Goal: Task Accomplishment & Management: Manage account settings

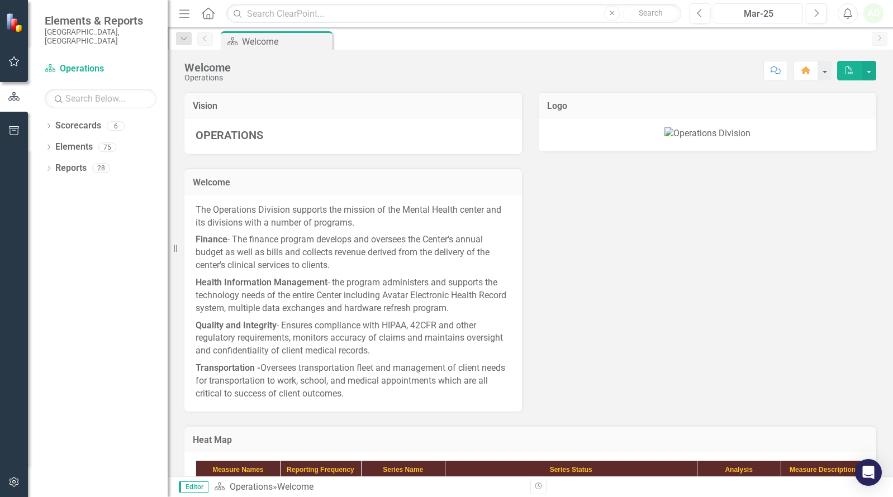
click at [775, 16] on div "Mar-25" at bounding box center [759, 13] width 82 height 13
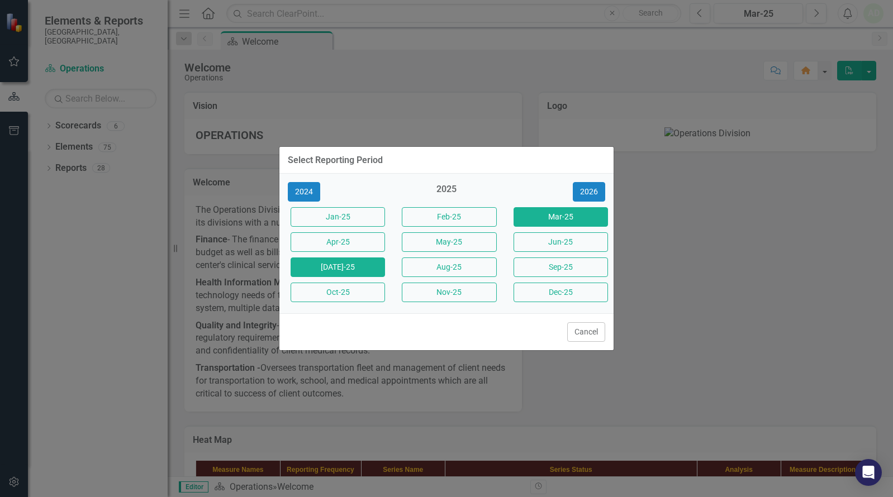
click at [373, 269] on button "[DATE]-25" at bounding box center [338, 268] width 94 height 20
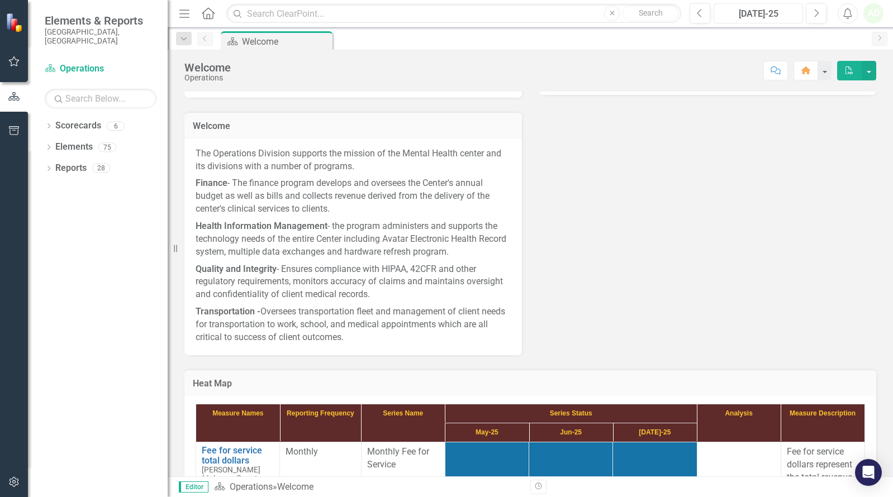
scroll to position [56, 0]
click at [831, 72] on button "button" at bounding box center [824, 71] width 15 height 20
click at [871, 16] on div "AD" at bounding box center [873, 13] width 20 height 20
click at [771, 49] on div "Dropdown Search Scorecard Welcome Pin Previous Scorecard Welcome Pin Next" at bounding box center [530, 38] width 725 height 22
click at [768, 75] on button "Comment" at bounding box center [775, 71] width 25 height 20
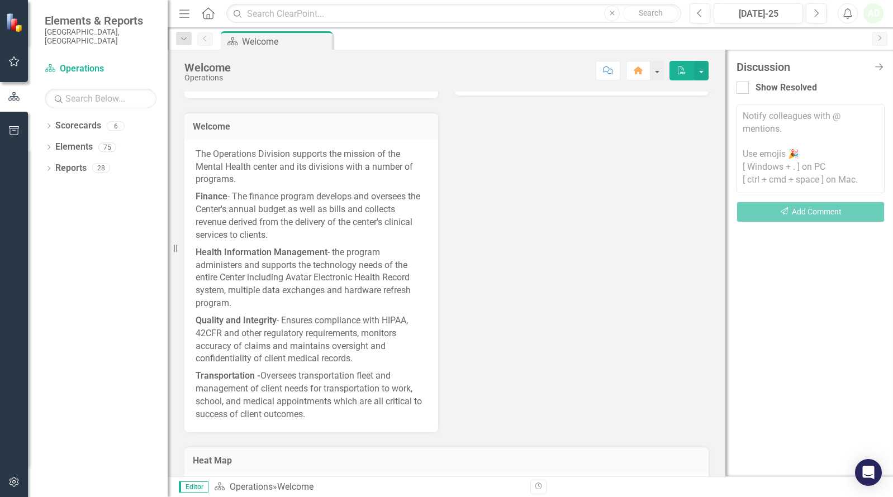
click at [878, 40] on icon "Next" at bounding box center [879, 38] width 9 height 7
click at [189, 14] on icon "Menu" at bounding box center [184, 13] width 15 height 12
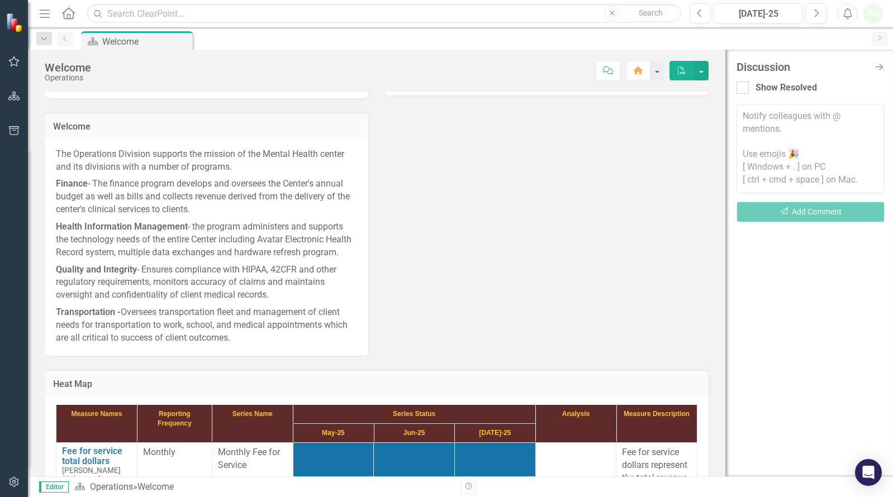
click at [49, 10] on icon "button" at bounding box center [45, 13] width 10 height 8
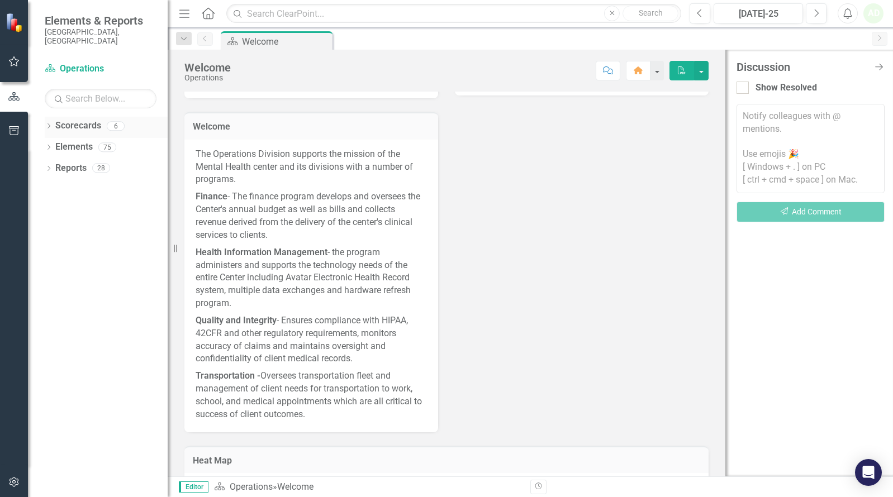
click at [54, 121] on div "Dropdown Scorecards 6" at bounding box center [106, 127] width 123 height 21
click at [48, 124] on icon "Dropdown" at bounding box center [49, 127] width 8 height 6
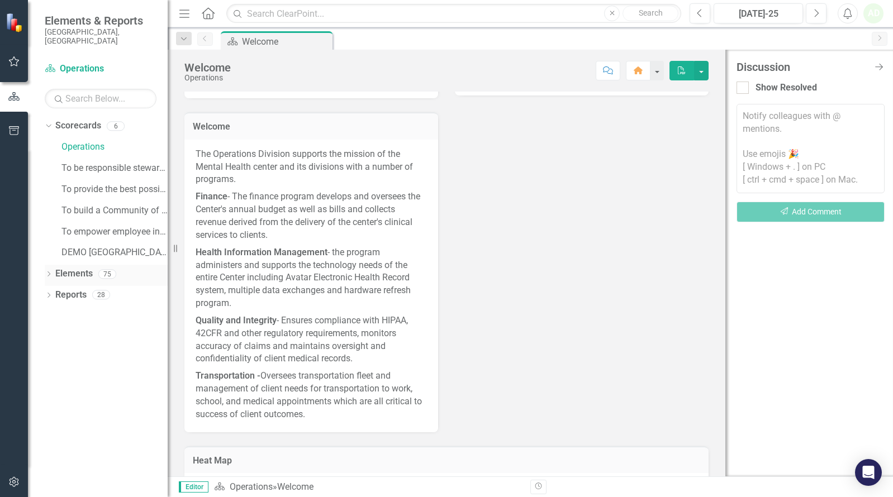
click at [61, 268] on link "Elements" at bounding box center [73, 274] width 37 height 13
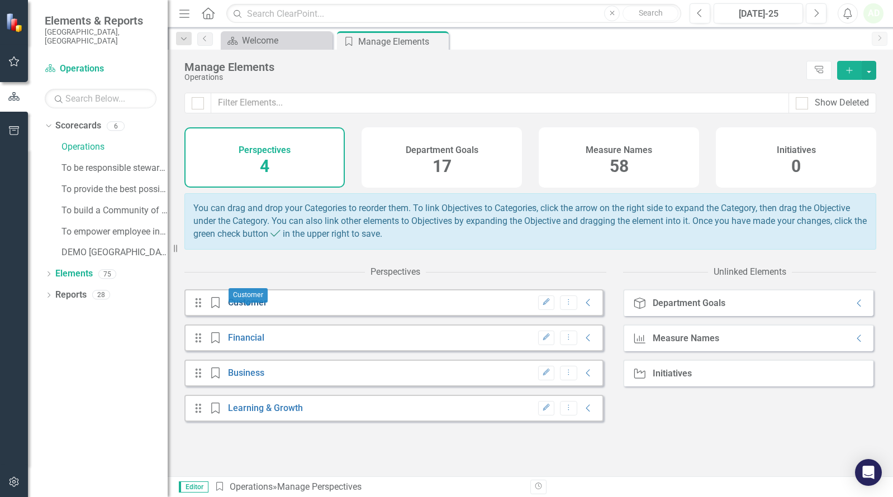
click at [265, 308] on link "Customer" at bounding box center [247, 302] width 39 height 11
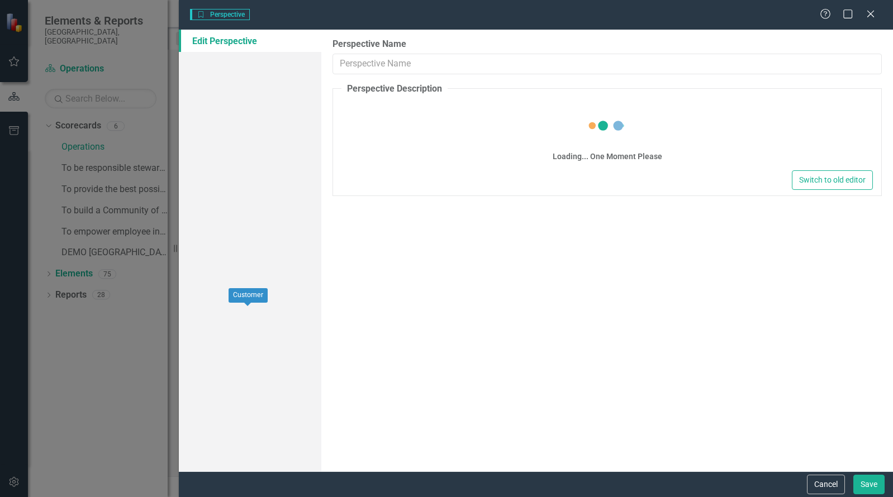
type input "Customer"
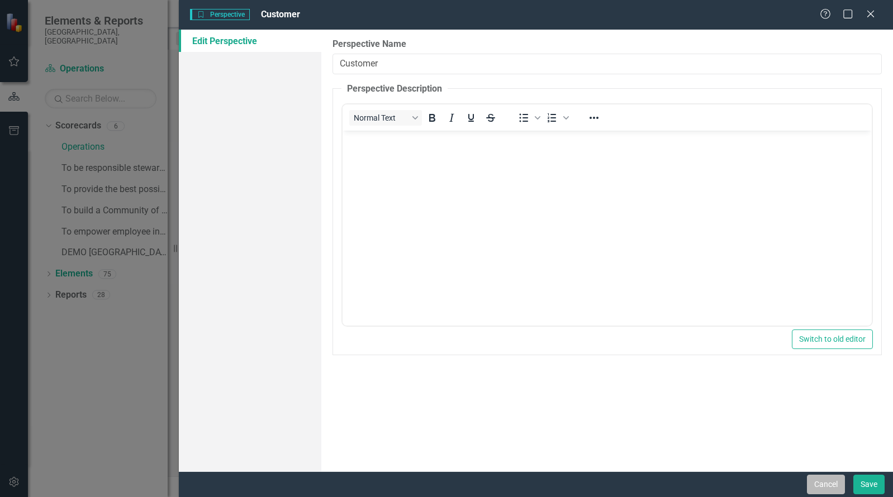
click at [834, 478] on button "Cancel" at bounding box center [826, 485] width 38 height 20
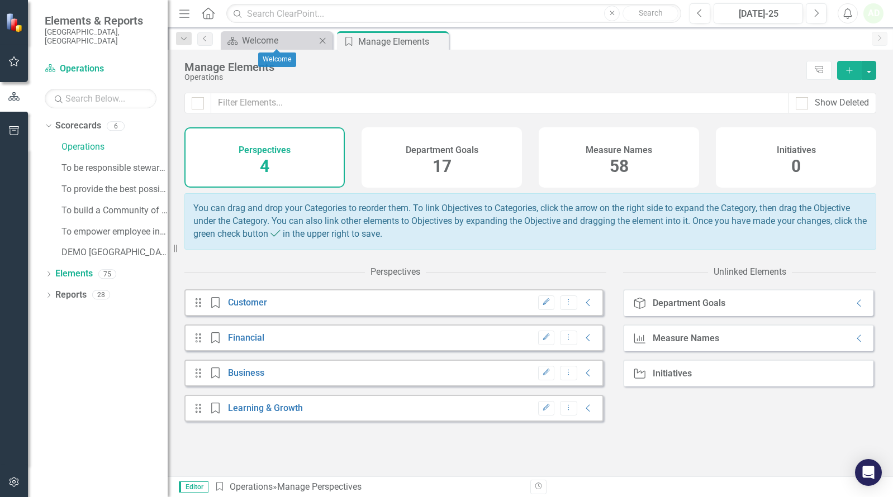
click at [240, 47] on div "Scorecard Welcome Close" at bounding box center [277, 40] width 112 height 18
click at [439, 39] on icon "Close" at bounding box center [438, 41] width 11 height 9
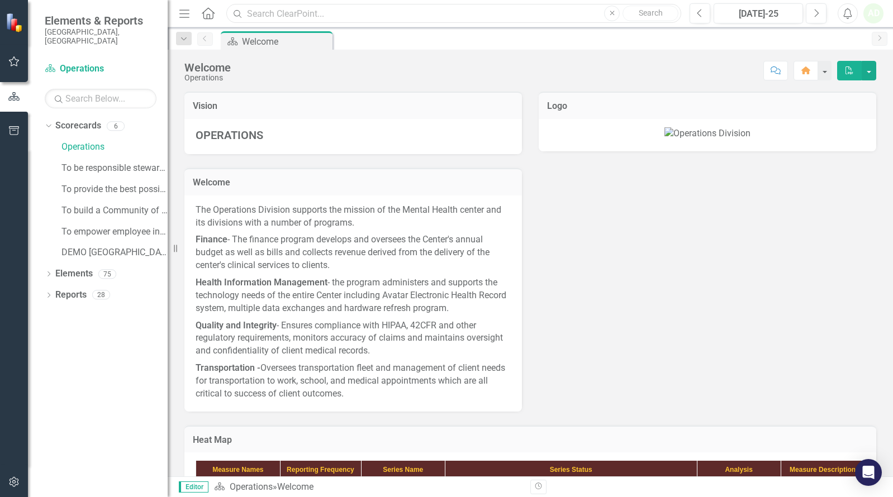
click at [449, 11] on input "text" at bounding box center [453, 14] width 455 height 20
click at [498, 17] on input "text" at bounding box center [453, 14] width 455 height 20
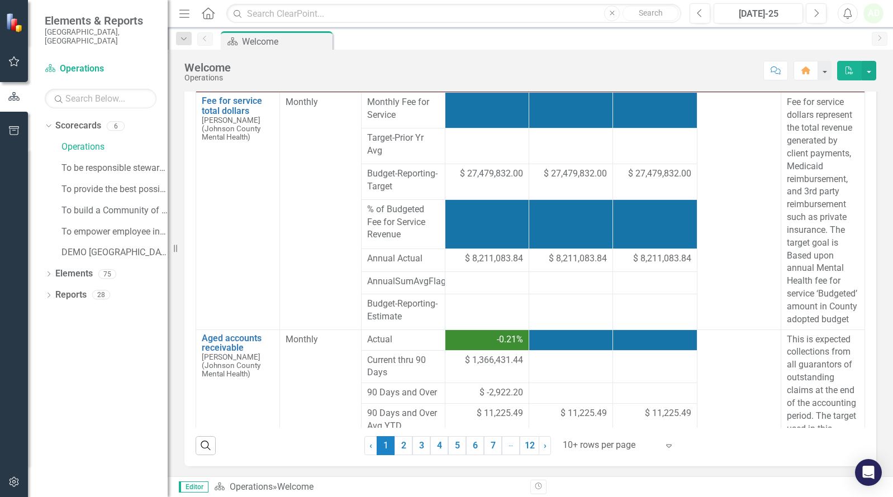
scroll to position [407, 0]
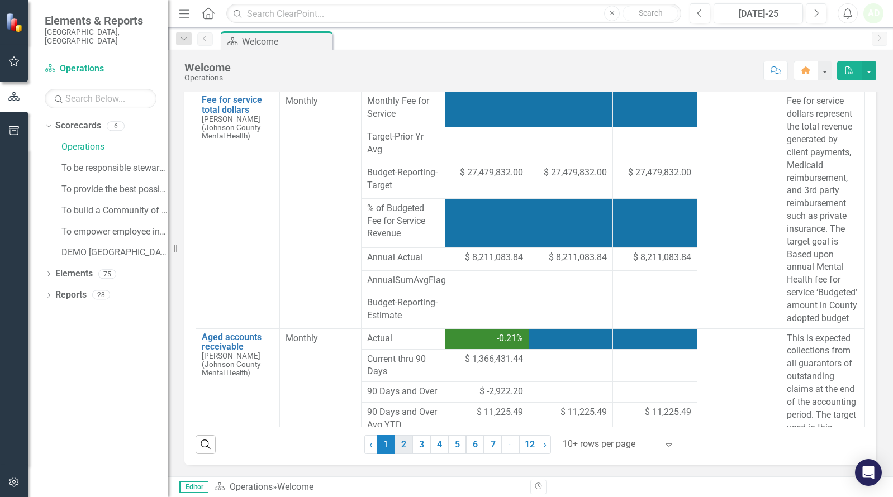
click at [403, 443] on link "2" at bounding box center [404, 444] width 18 height 19
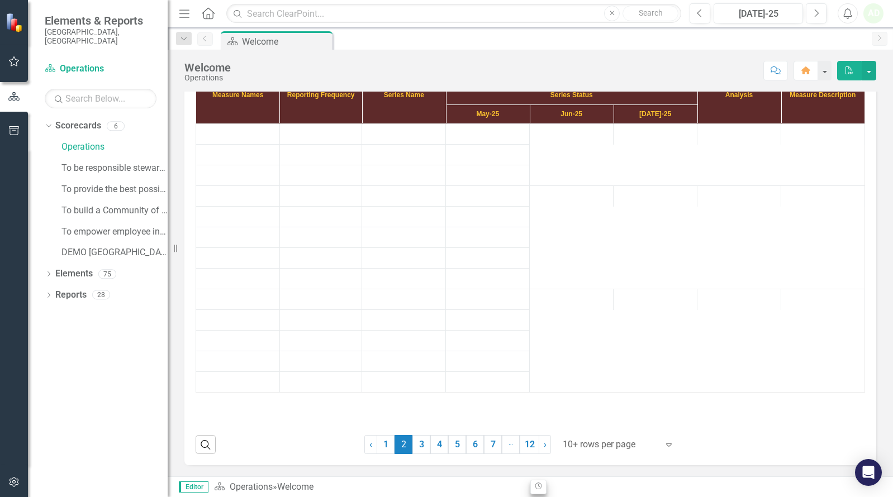
scroll to position [375, 0]
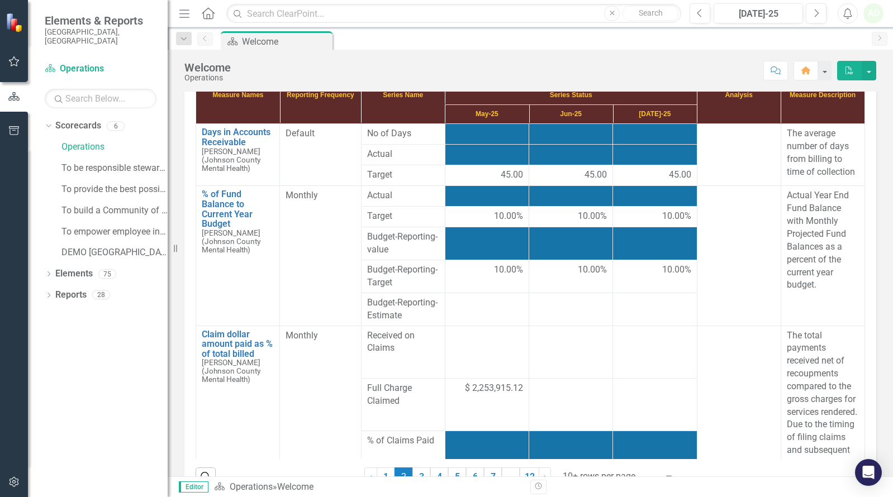
click at [536, 491] on button "Revision History" at bounding box center [538, 487] width 16 height 15
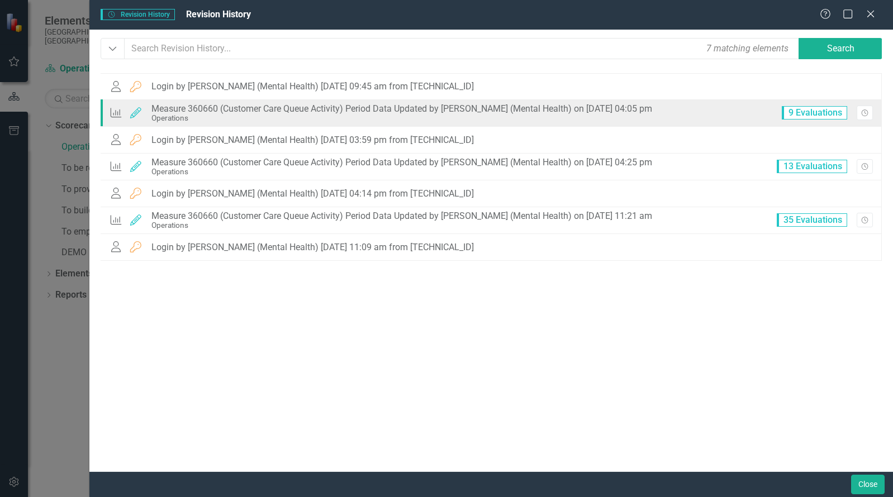
click at [386, 119] on div "Operations" at bounding box center [401, 118] width 501 height 8
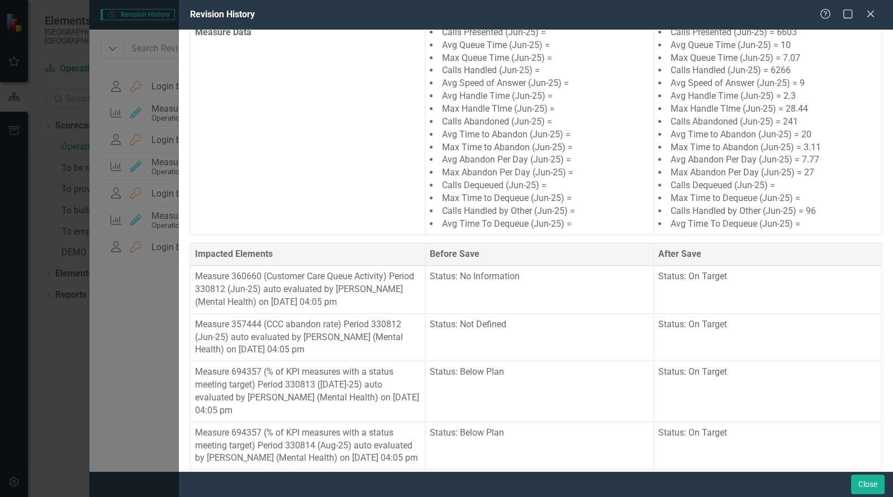
scroll to position [0, 0]
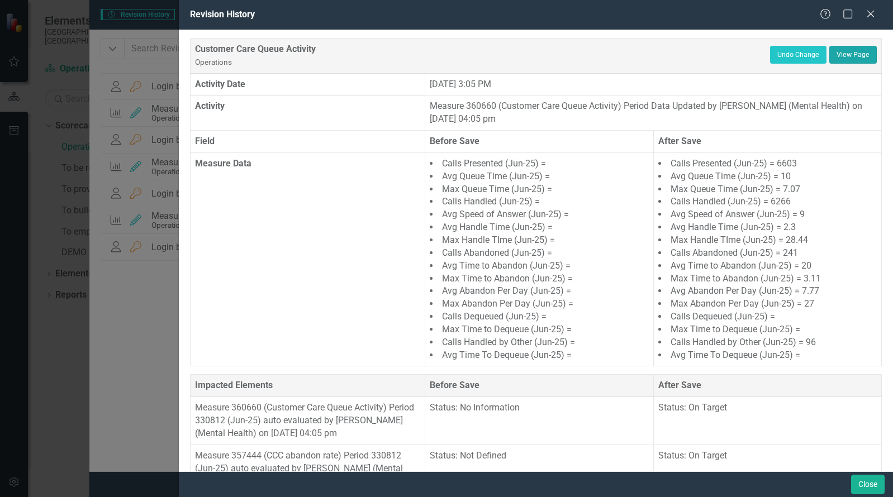
click at [862, 56] on link "View Page" at bounding box center [852, 55] width 47 height 18
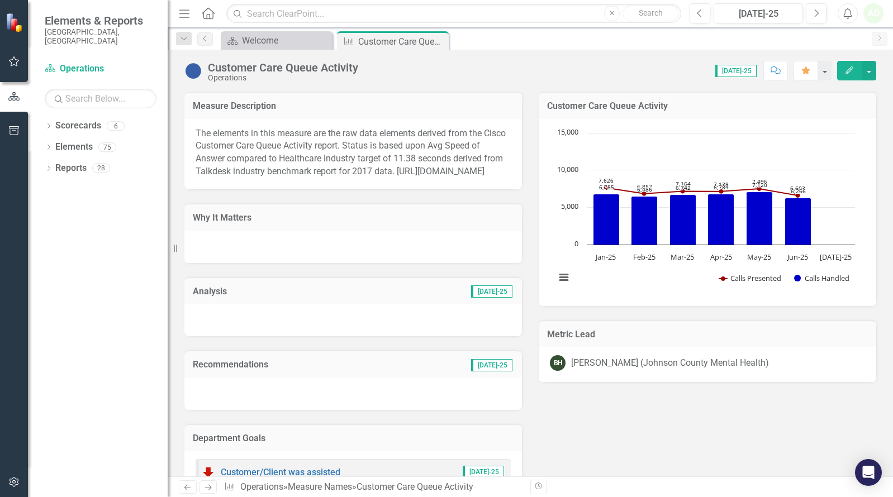
click at [528, 85] on div "Customer Care Queue Activity Operations Score: 0.00 [DATE]-25 Completed Comment…" at bounding box center [530, 263] width 725 height 427
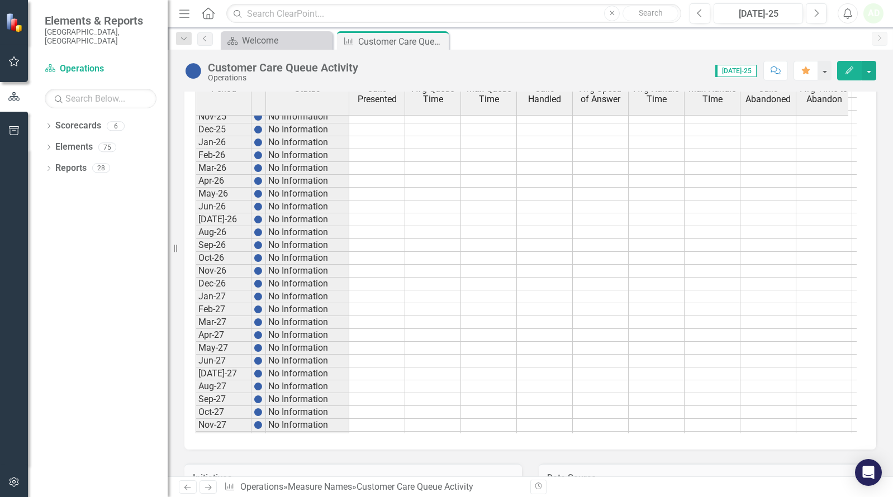
scroll to position [1531, 0]
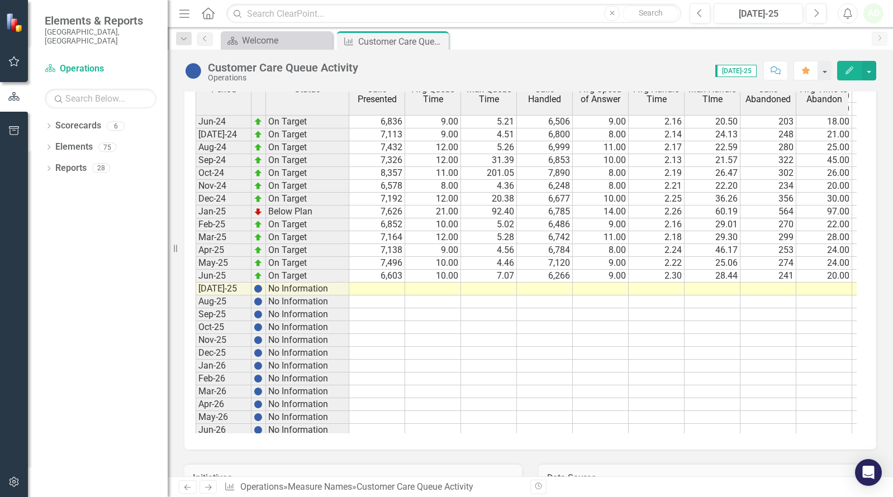
click at [388, 296] on td at bounding box center [377, 289] width 56 height 13
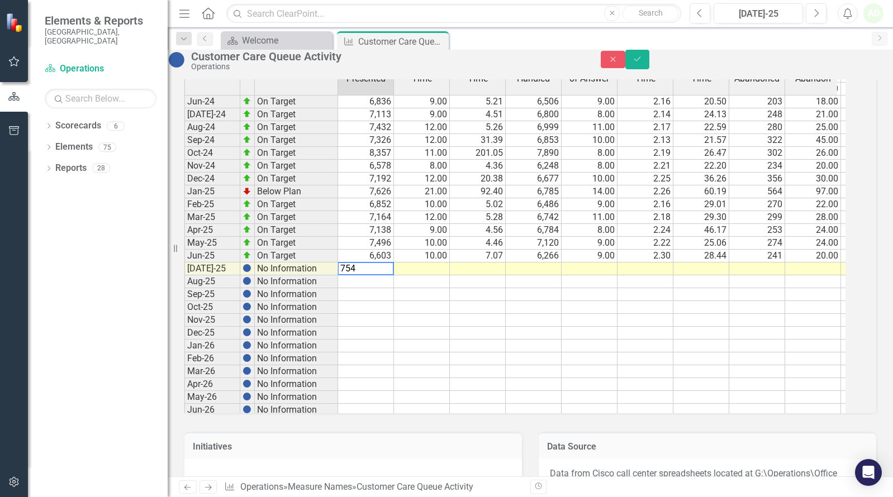
type textarea "7544"
type textarea "10"
type textarea "3.50"
type textarea "7113"
type textarea "9"
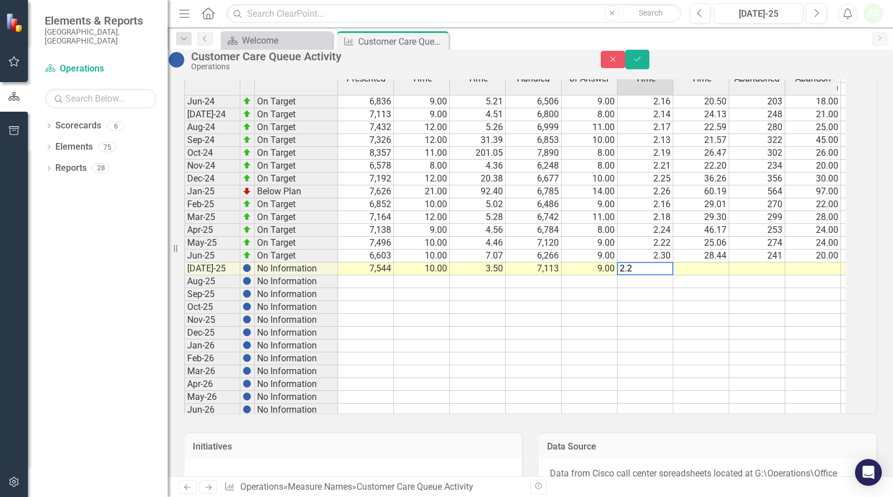
type textarea "2.27"
type textarea "27.33"
